Goal: Information Seeking & Learning: Learn about a topic

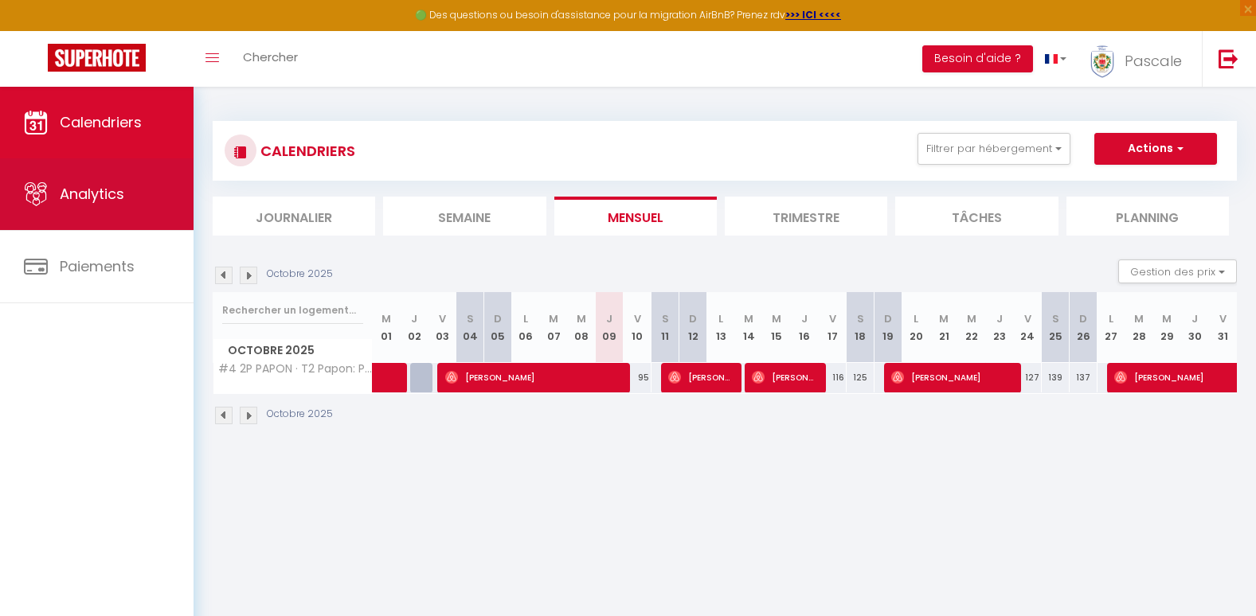
click at [85, 198] on span "Analytics" at bounding box center [92, 194] width 65 height 20
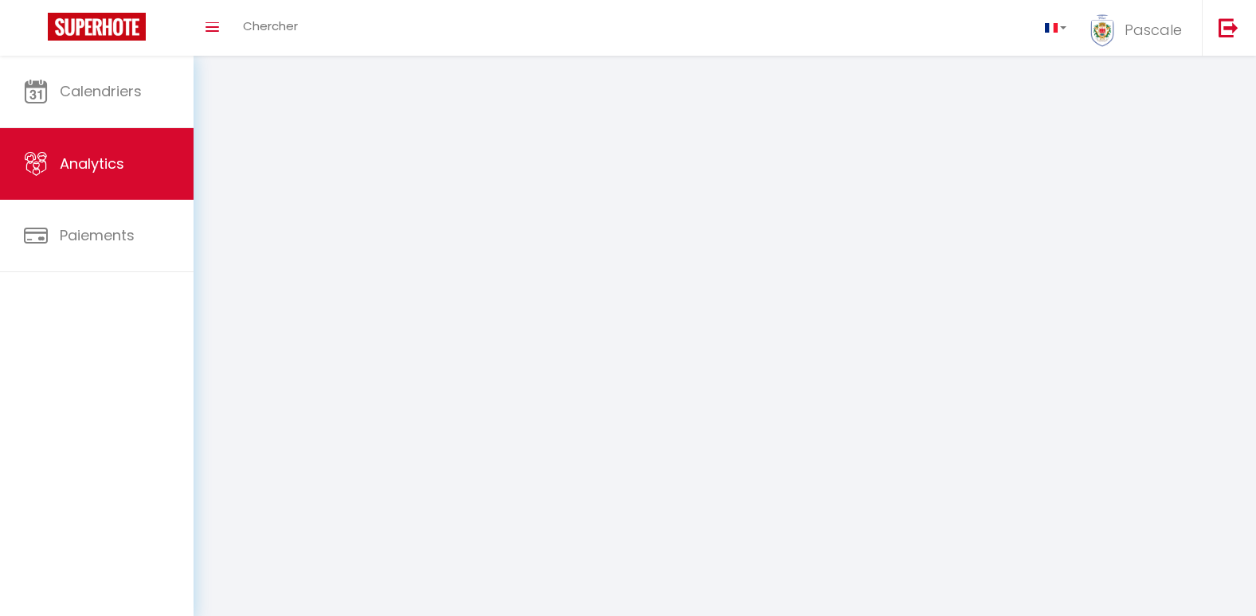
select select "2025"
select select "10"
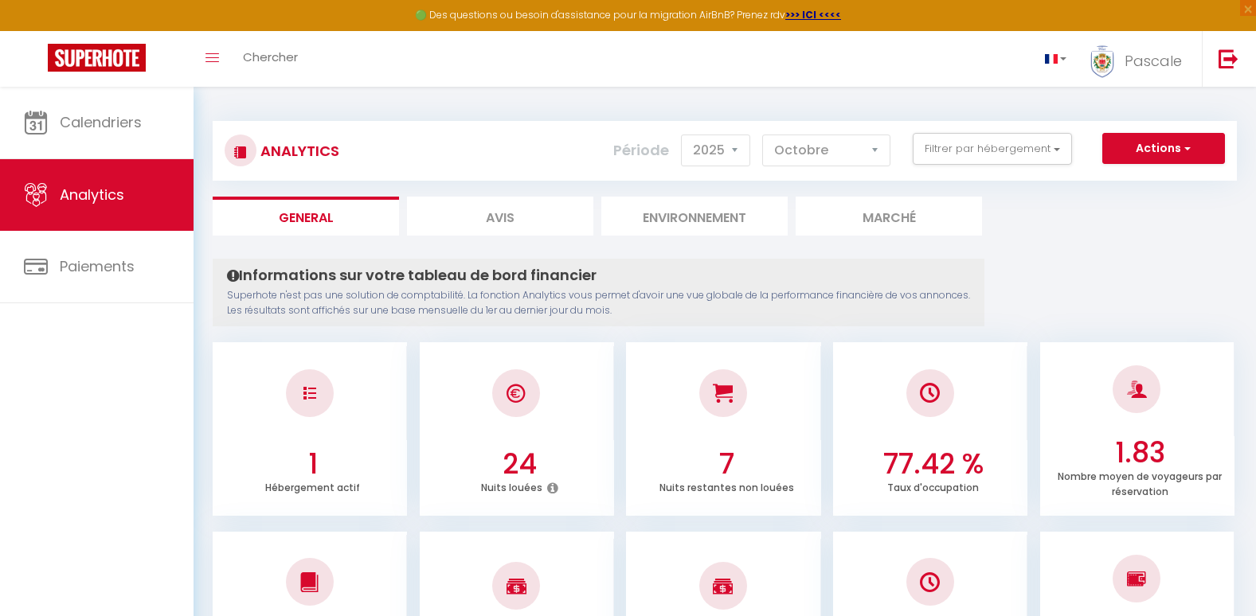
click at [1256, 616] on html "🟢 Des questions ou besoin d'assistance pour la migration AirBnB? Prenez rdv >>>…" at bounding box center [628, 308] width 1256 height 616
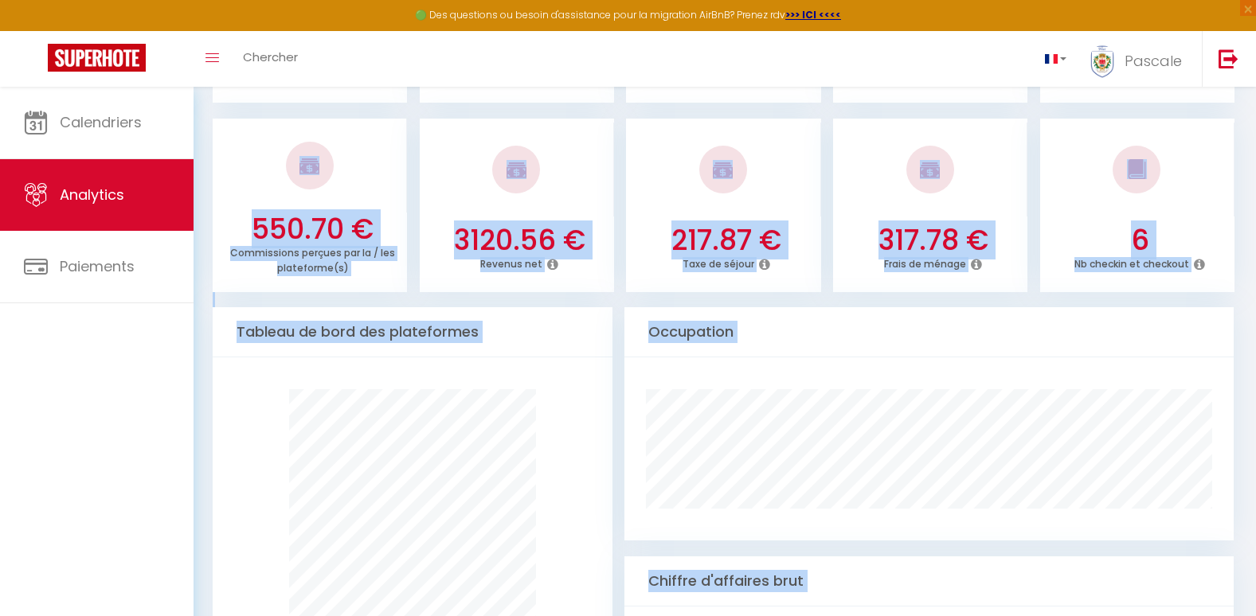
drag, startPoint x: 1267, startPoint y: 616, endPoint x: 1259, endPoint y: 608, distance: 11.3
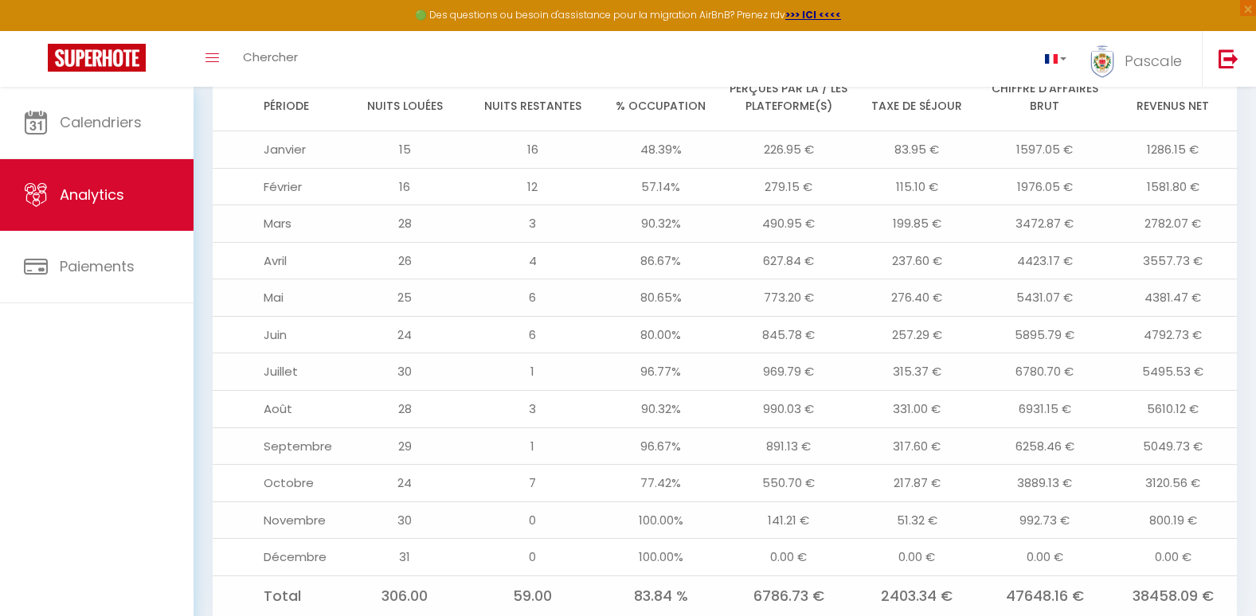
scroll to position [1773, 0]
